Goal: Check status

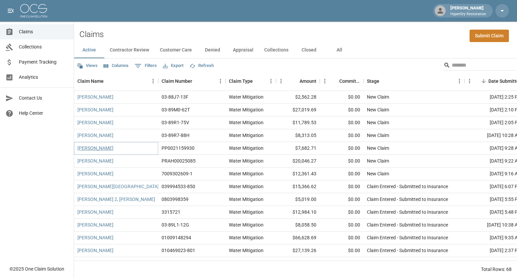
click at [100, 147] on link "[PERSON_NAME]" at bounding box center [95, 148] width 36 height 7
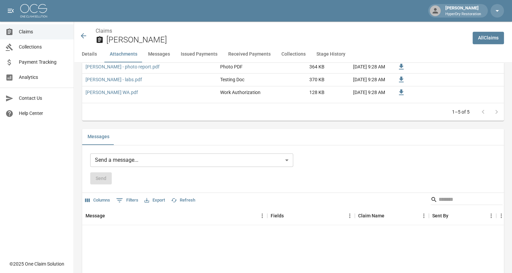
scroll to position [475, 1]
click at [164, 53] on button "Messages" at bounding box center [159, 54] width 33 height 16
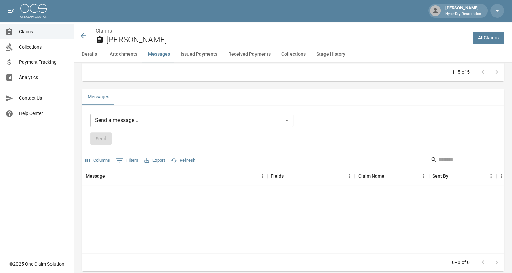
scroll to position [519, 1]
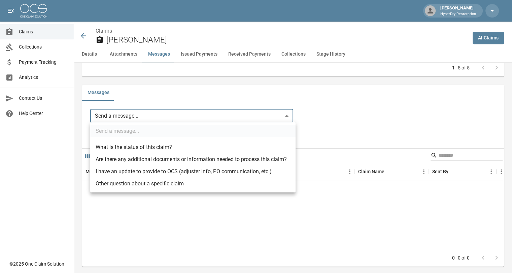
click at [129, 115] on body "[PERSON_NAME] HyperDry Restoration Claims Collections Payment Tracking Analytic…" at bounding box center [256, 126] width 512 height 1291
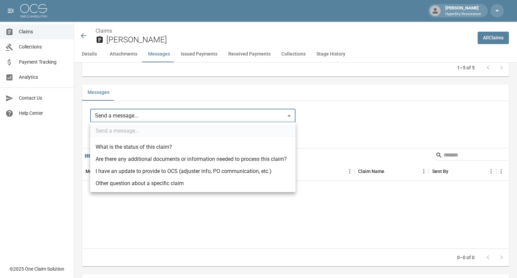
click at [77, 201] on div at bounding box center [258, 139] width 517 height 278
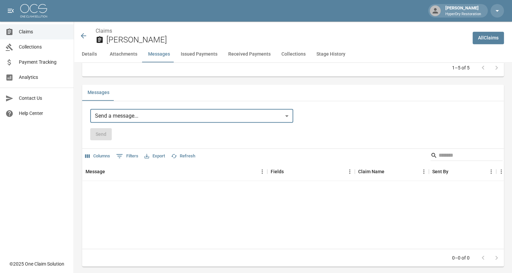
click at [97, 52] on button "Details" at bounding box center [89, 54] width 30 height 16
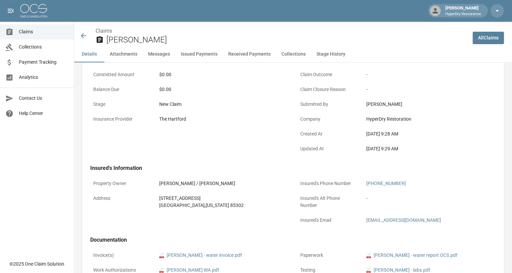
scroll to position [98, 0]
